Goal: Information Seeking & Learning: Learn about a topic

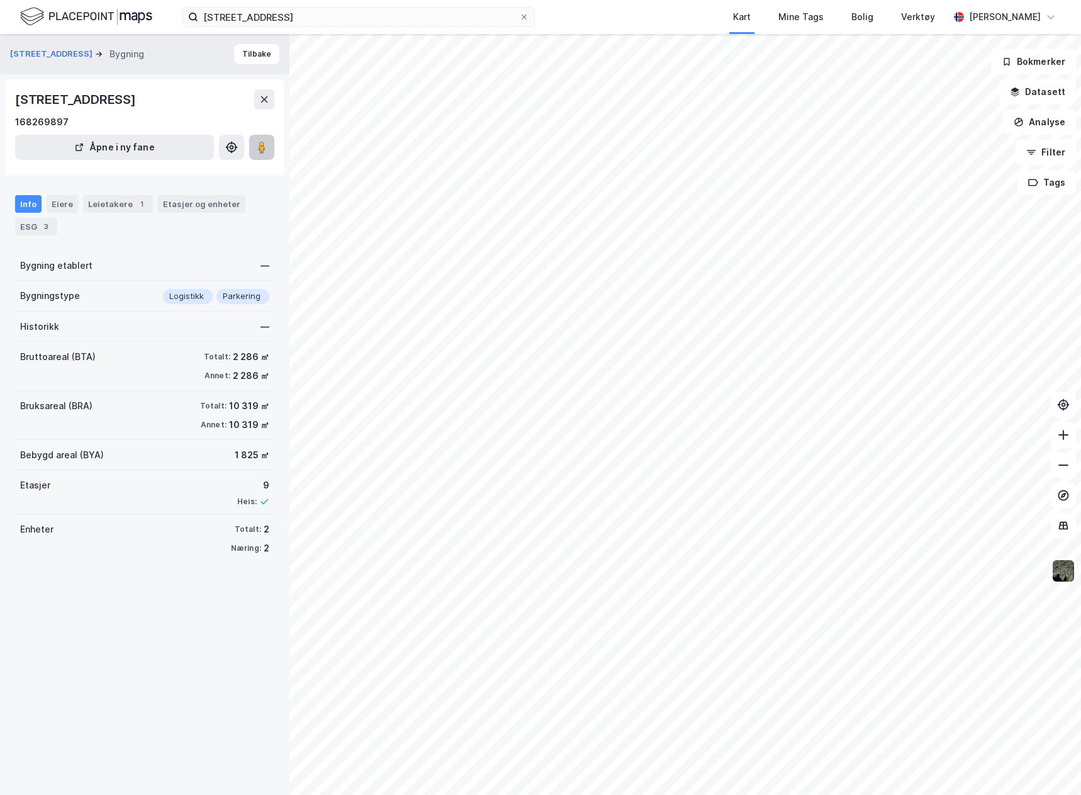
click at [259, 155] on button at bounding box center [261, 147] width 25 height 25
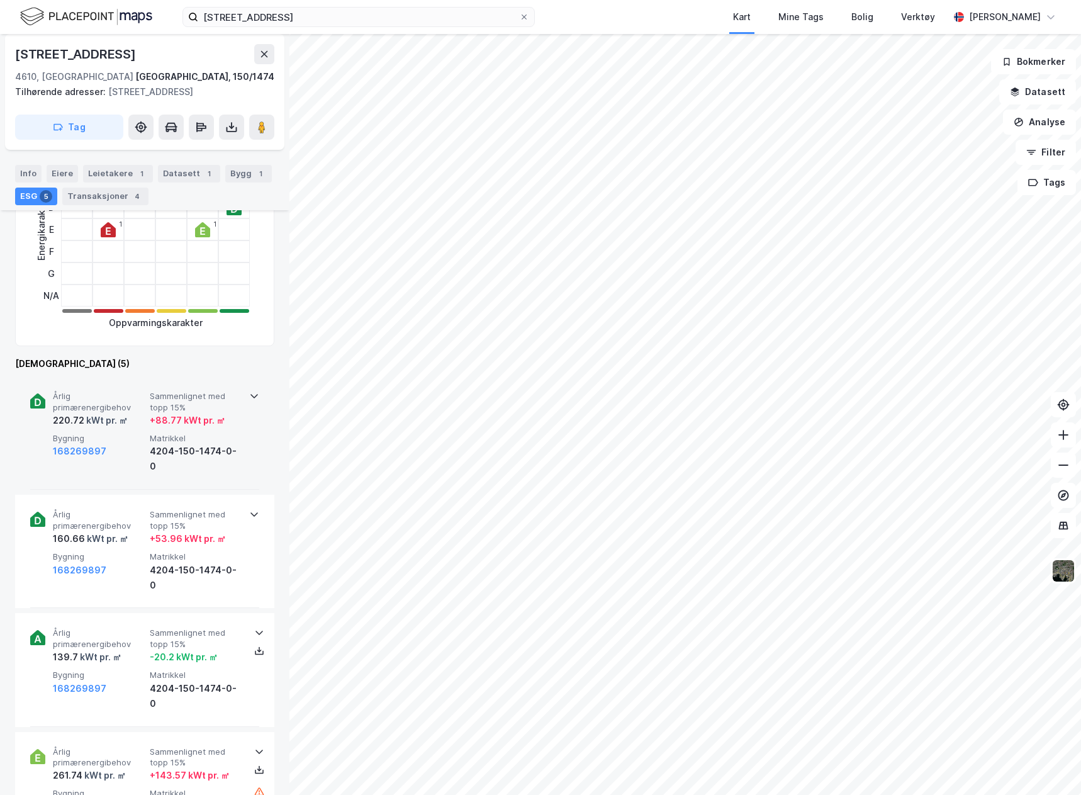
scroll to position [315, 0]
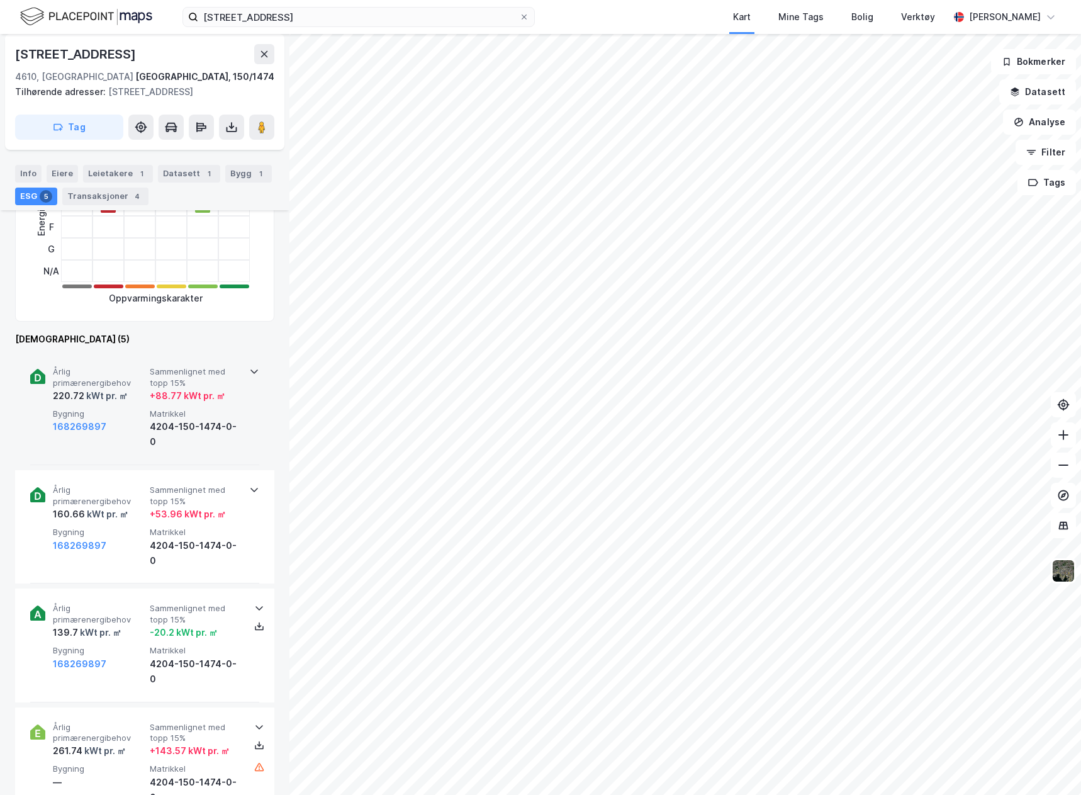
click at [112, 422] on div "168269897" at bounding box center [99, 426] width 92 height 15
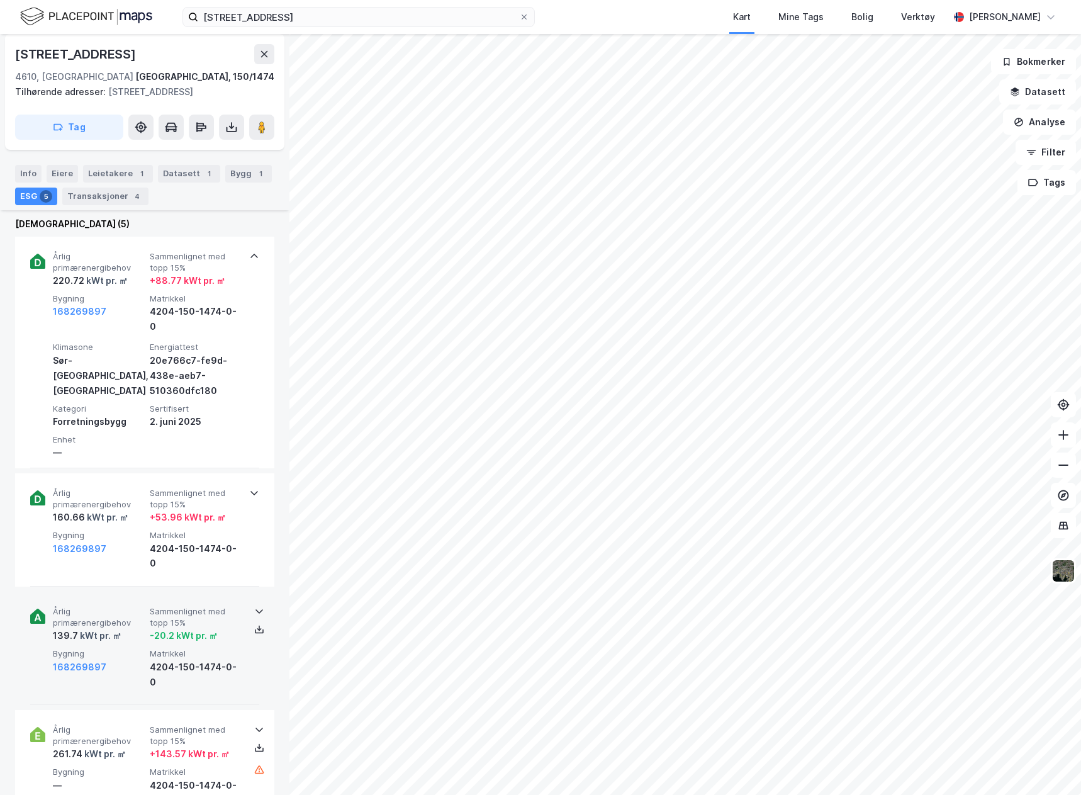
scroll to position [441, 0]
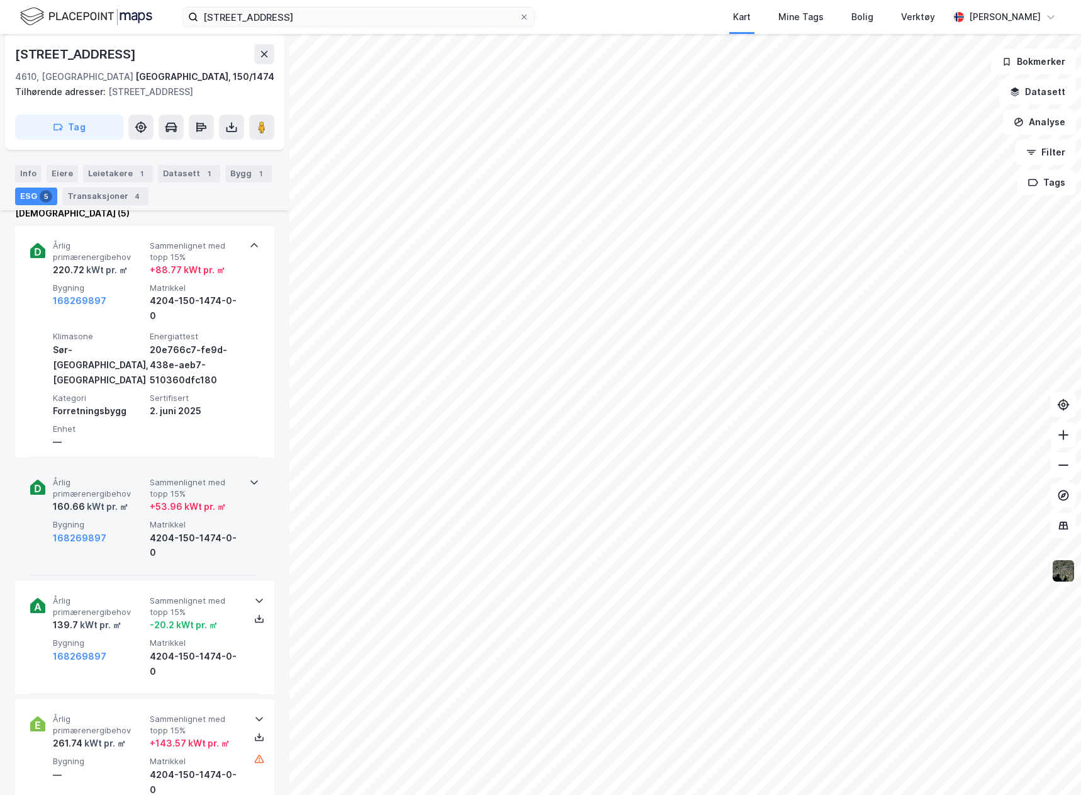
click at [196, 542] on div "Årlig primærenergibehov 160.66 kWt pr. ㎡ Sammenlignet med topp 15% + 53.96 kWt …" at bounding box center [144, 519] width 229 height 113
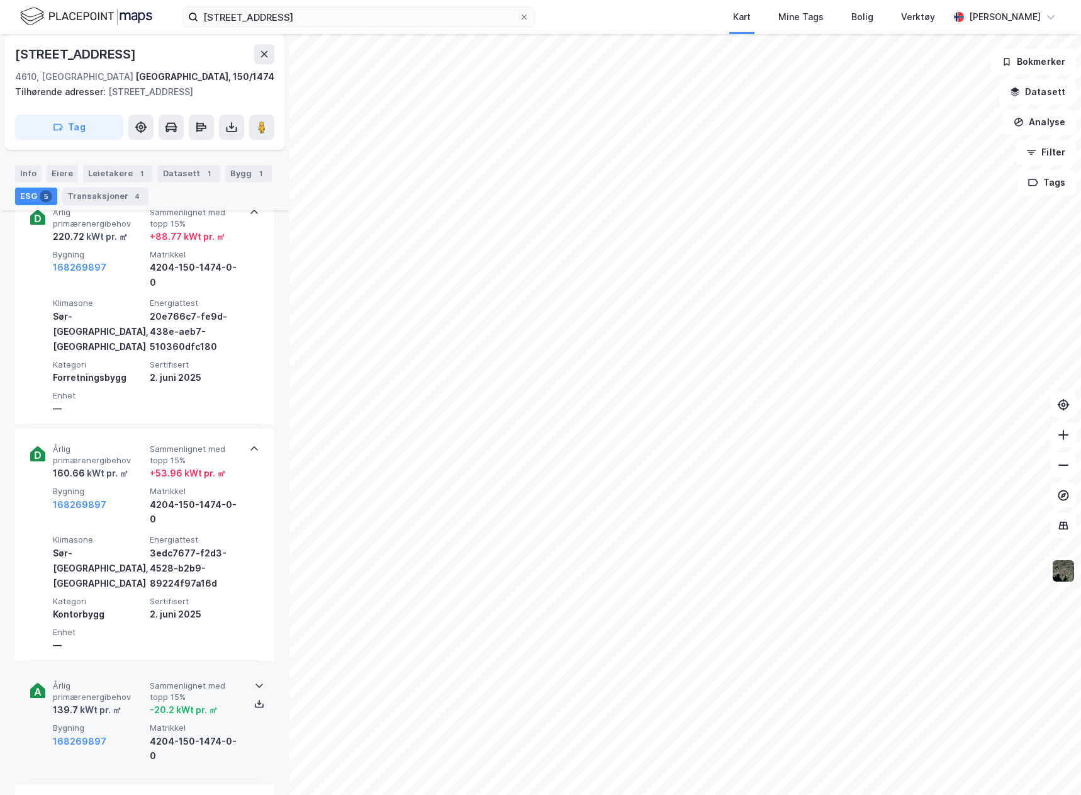
scroll to position [503, 0]
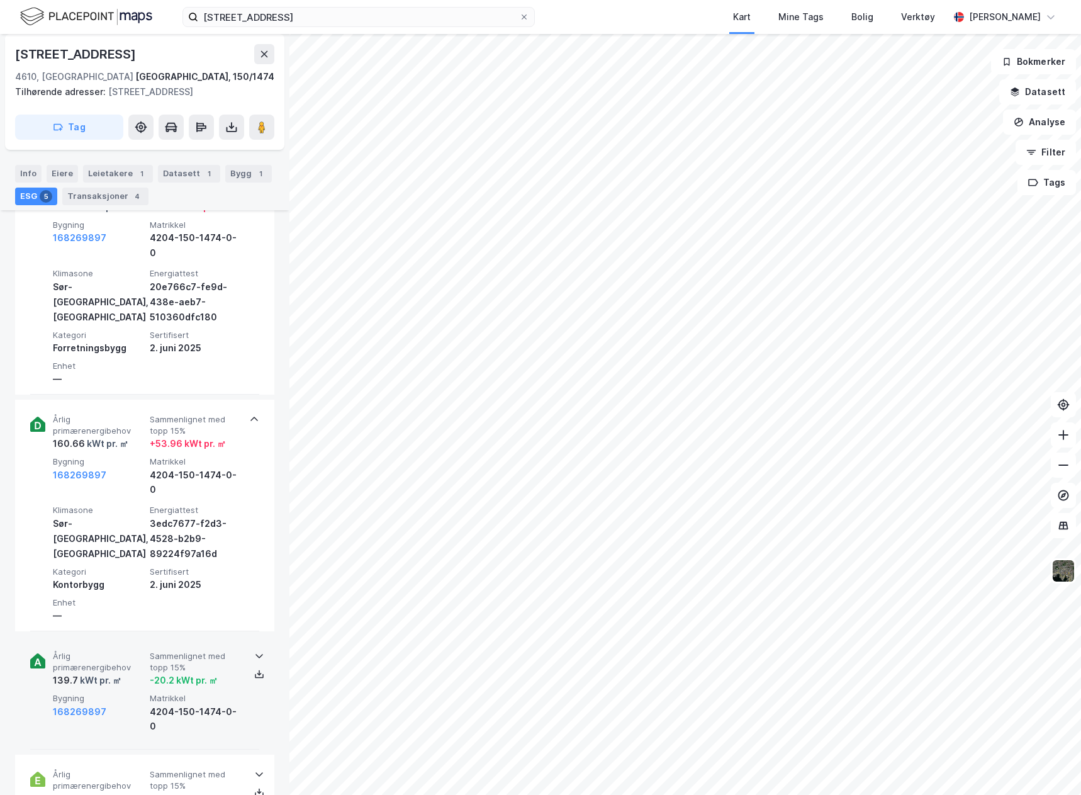
click at [262, 668] on div "Årlig primærenergibehov 139.7 kWt pr. ㎡ Sammenlignet med topp 15% -20.2 kWt pr.…" at bounding box center [144, 692] width 259 height 113
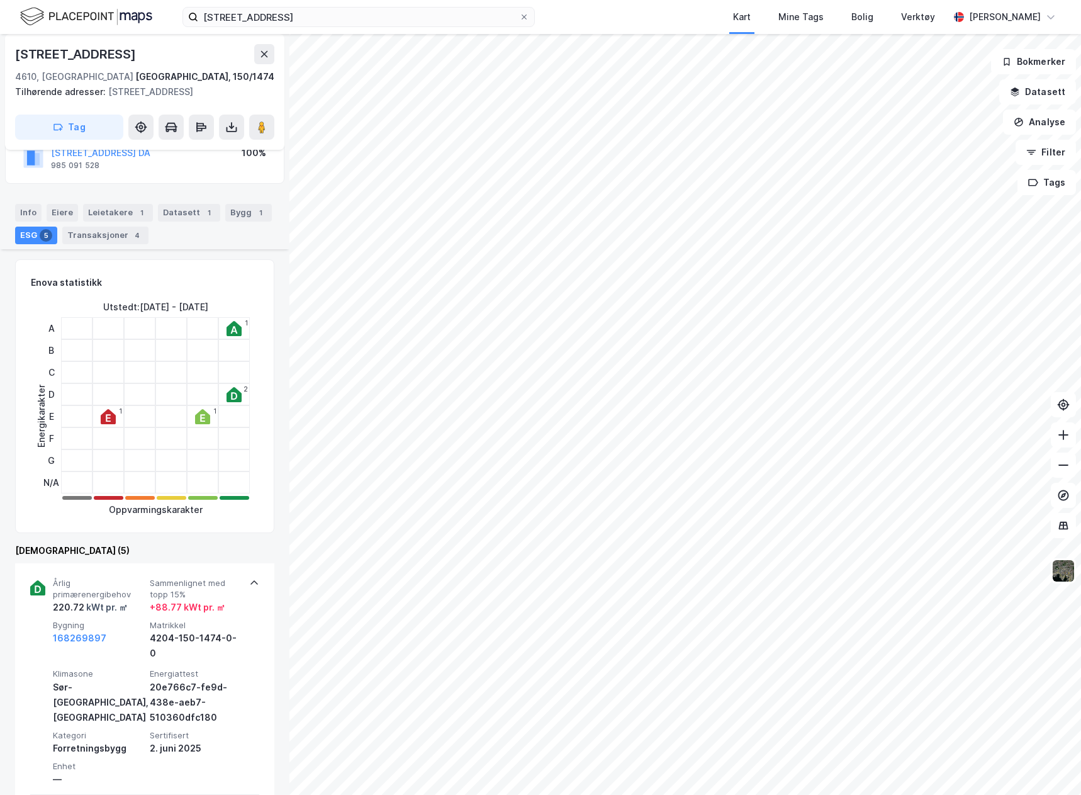
scroll to position [0, 0]
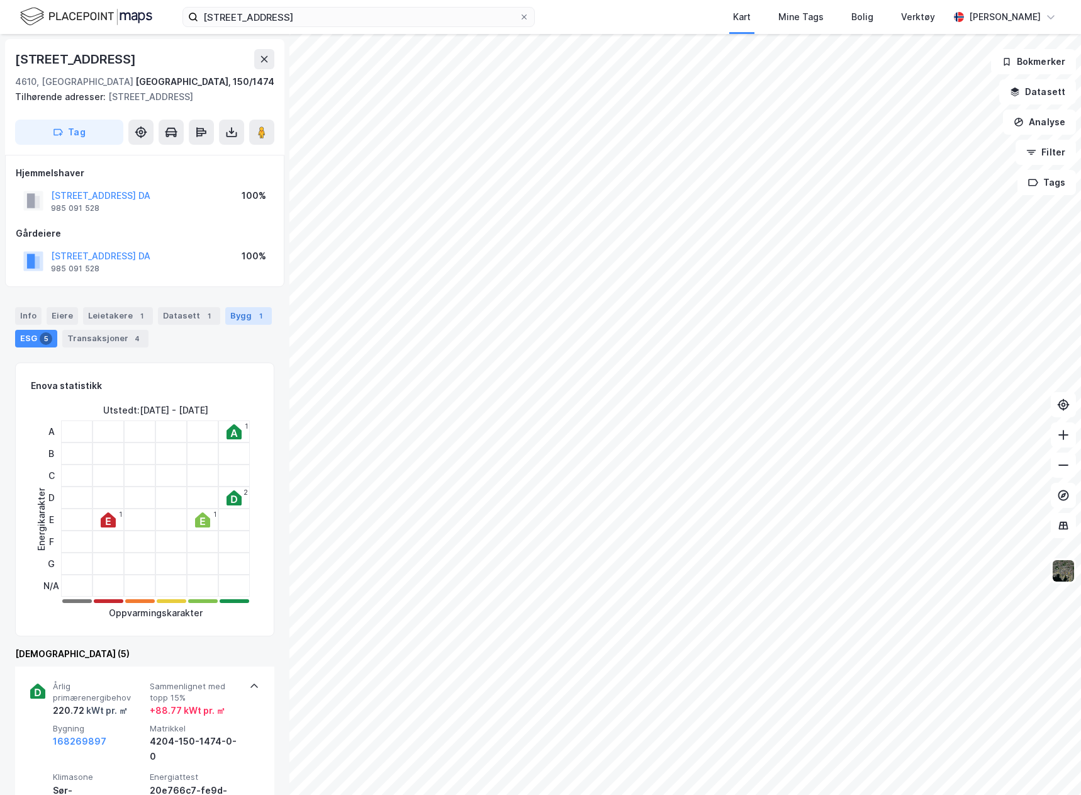
click at [239, 313] on div "Bygg 1" at bounding box center [248, 316] width 47 height 18
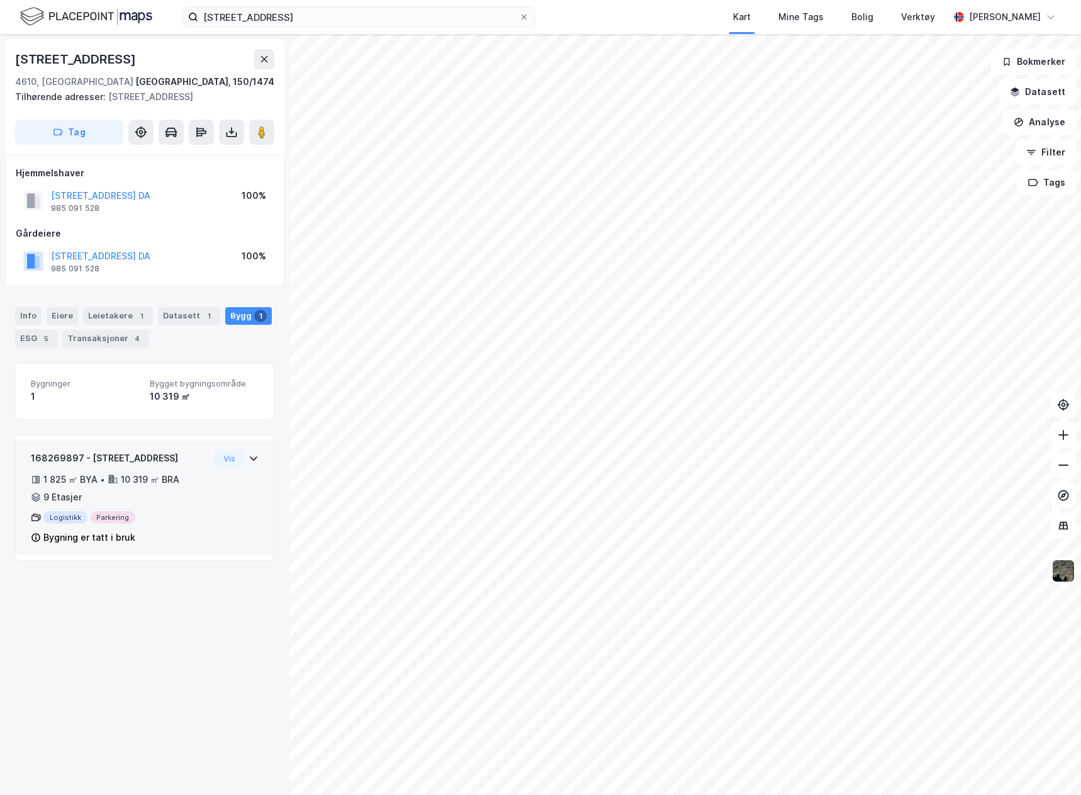
click at [174, 536] on div "Bygning er tatt i bruk" at bounding box center [120, 537] width 179 height 15
